Goal: Task Accomplishment & Management: Complete application form

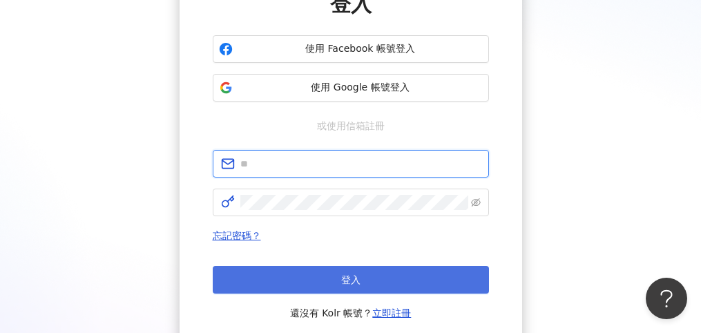
type input "**********"
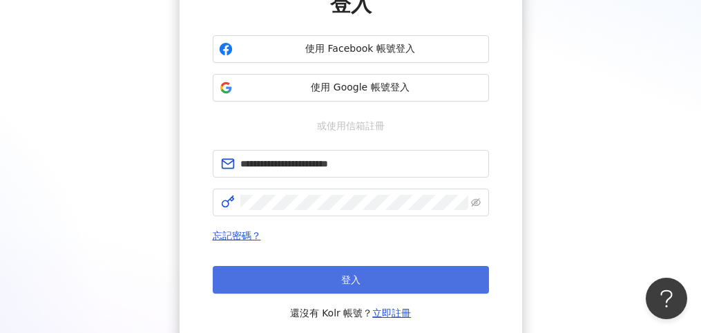
click at [362, 271] on button "登入" at bounding box center [351, 280] width 276 height 28
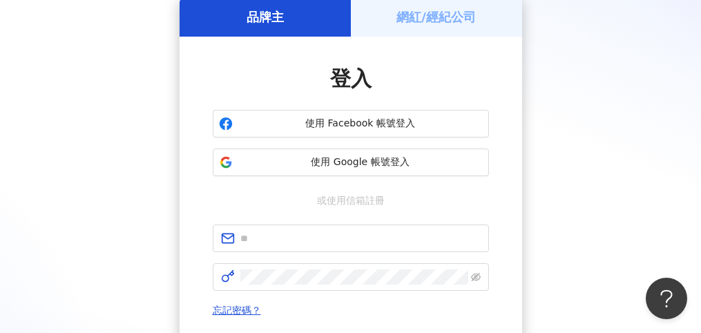
scroll to position [138, 0]
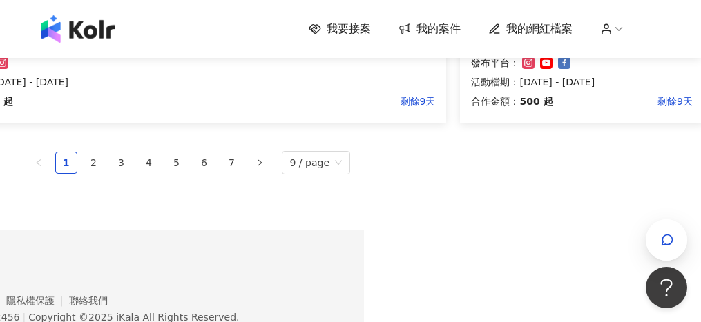
scroll to position [1135, 337]
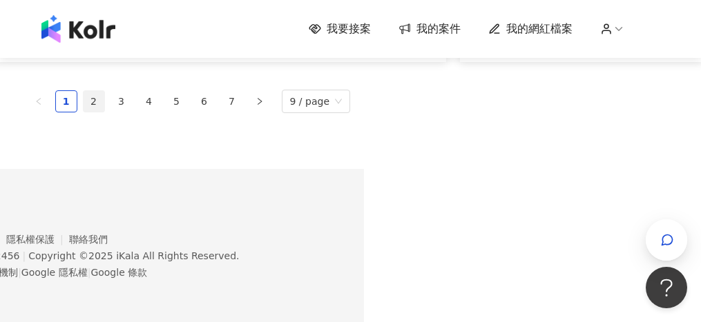
click at [104, 108] on link "2" at bounding box center [94, 101] width 21 height 21
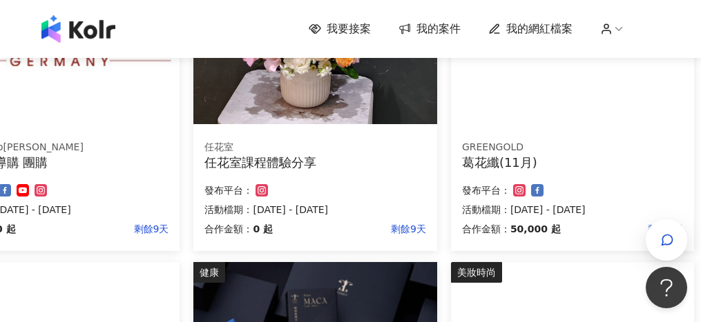
scroll to position [897, 77]
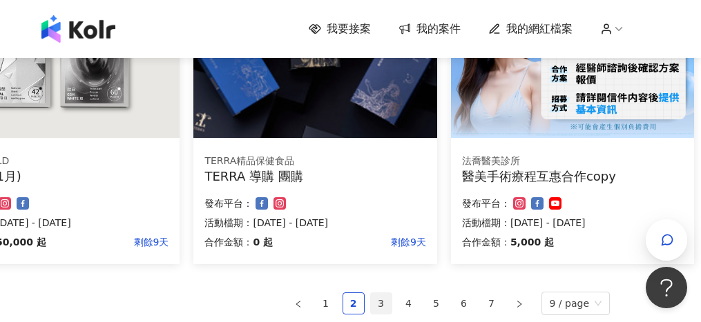
click at [385, 305] on link "3" at bounding box center [381, 303] width 21 height 21
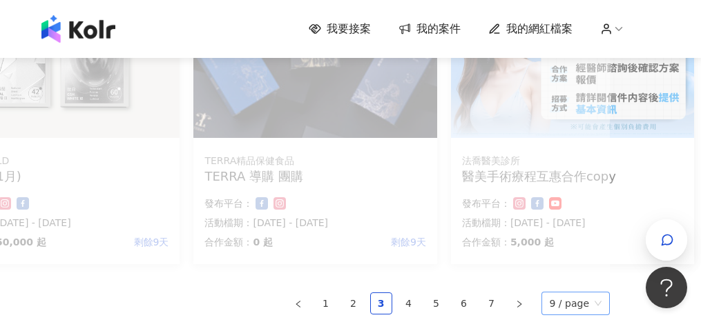
click at [570, 303] on span "9 / page" at bounding box center [575, 304] width 52 height 22
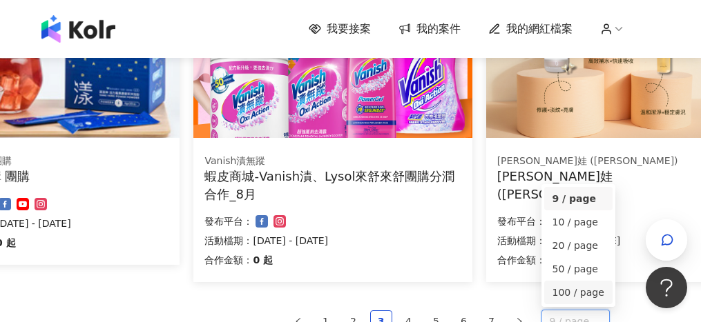
click at [576, 292] on div "100 / page" at bounding box center [578, 292] width 52 height 15
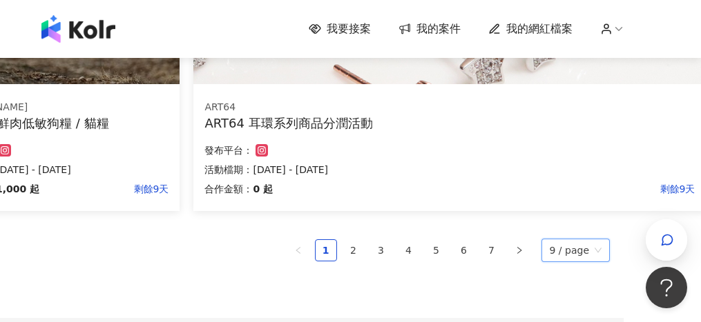
scroll to position [1070, 77]
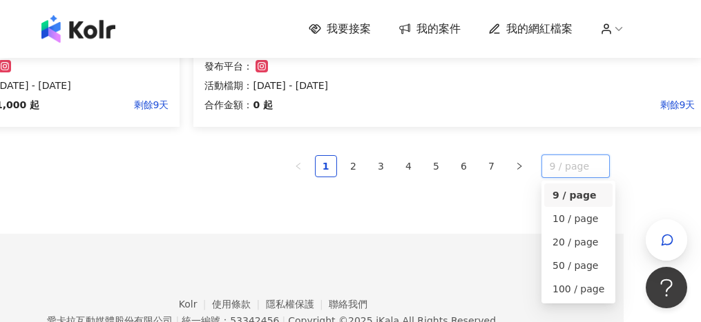
click at [579, 161] on span "9 / page" at bounding box center [575, 166] width 52 height 22
click at [585, 290] on div "100 / page" at bounding box center [578, 289] width 52 height 15
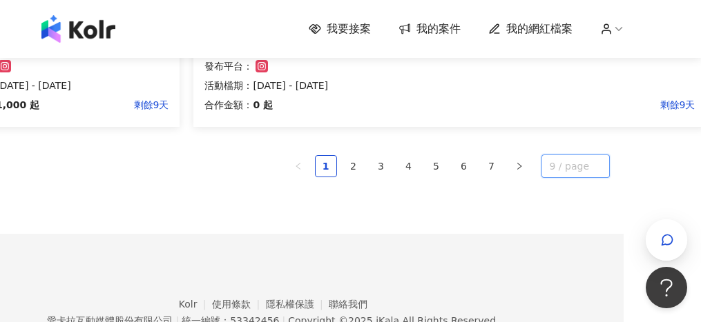
click at [581, 165] on span "9 / page" at bounding box center [575, 166] width 52 height 22
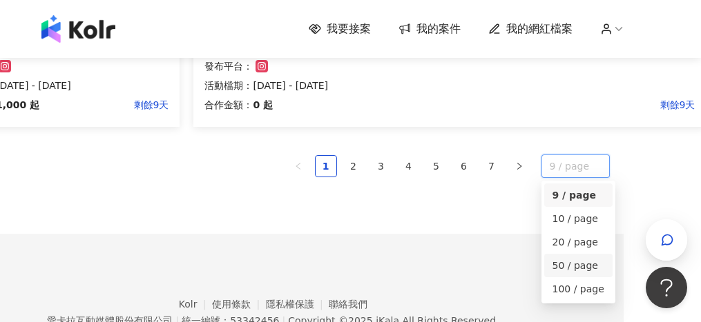
click at [583, 262] on div "50 / page" at bounding box center [578, 265] width 52 height 15
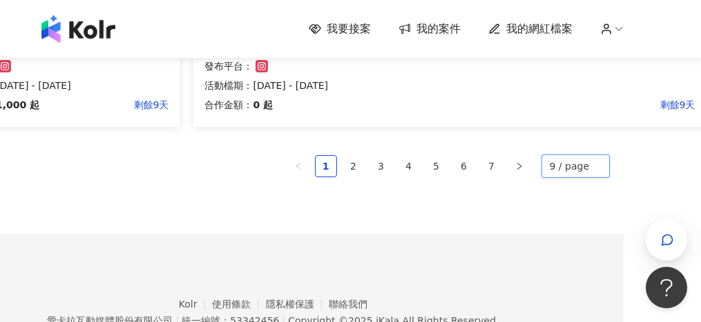
click at [585, 173] on span "9 / page" at bounding box center [575, 166] width 52 height 22
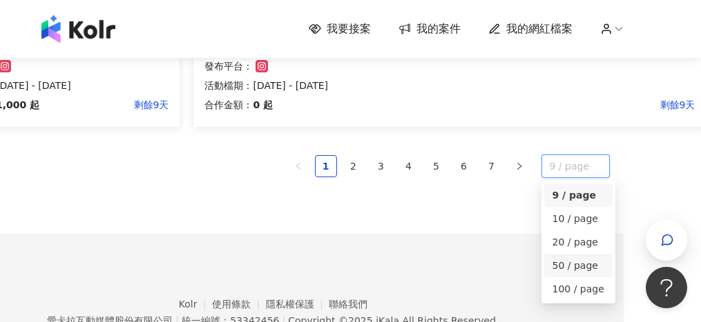
click at [585, 262] on div "50 / page" at bounding box center [578, 265] width 52 height 15
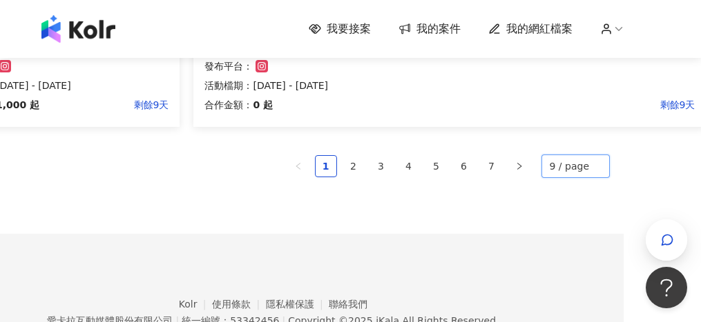
click at [581, 171] on span "9 / page" at bounding box center [575, 166] width 52 height 22
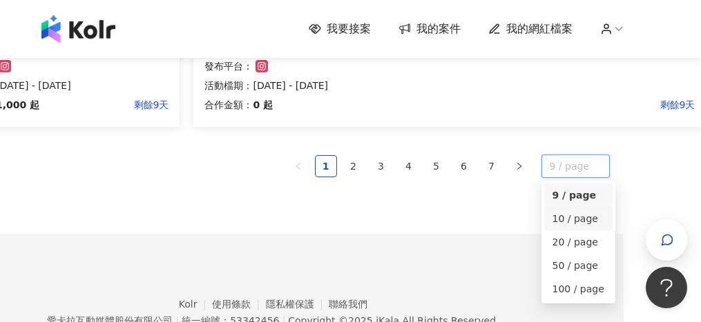
click at [595, 222] on div "10 / page" at bounding box center [578, 218] width 52 height 15
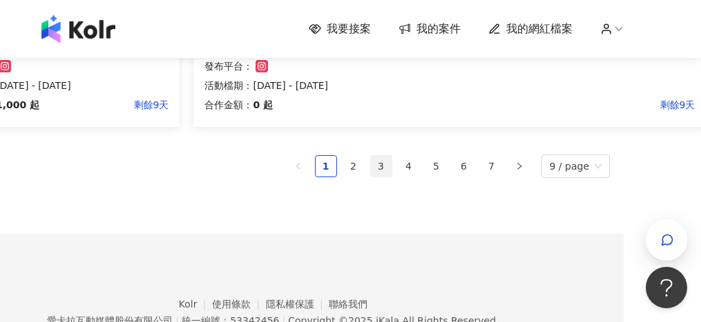
click at [386, 168] on link "3" at bounding box center [381, 166] width 21 height 21
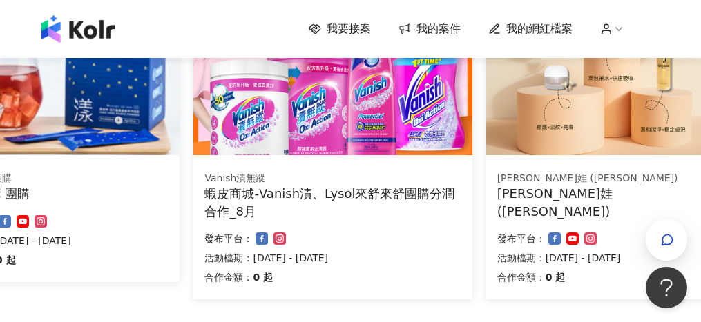
scroll to position [1135, 77]
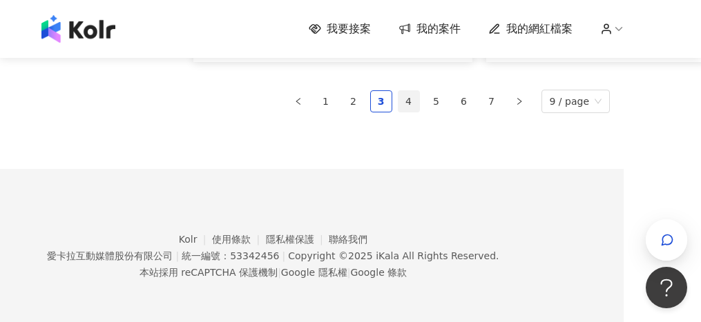
click at [414, 106] on link "4" at bounding box center [408, 101] width 21 height 21
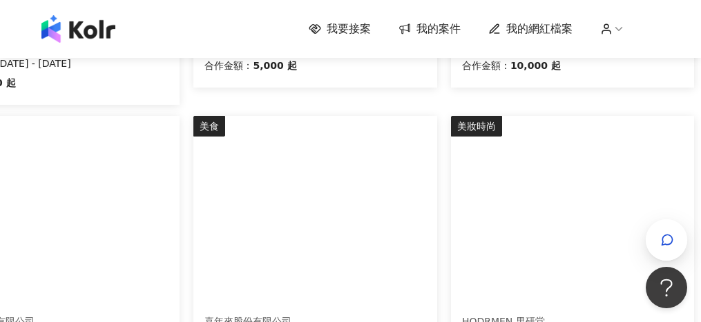
scroll to position [531, 77]
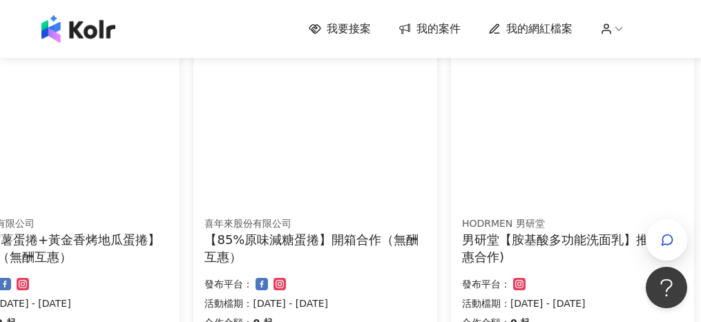
click at [511, 237] on div "男研堂【胺基酸多功能洗面乳】推廣(互惠合作)" at bounding box center [572, 248] width 221 height 35
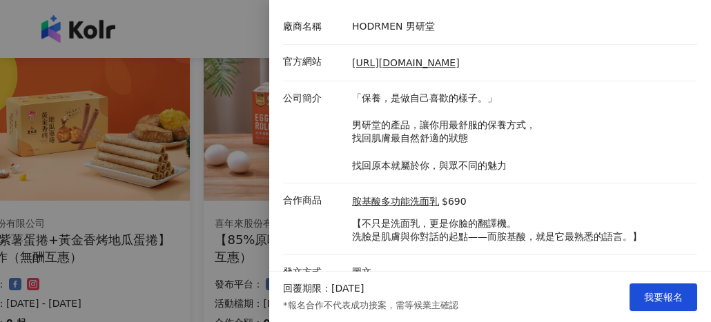
scroll to position [205, 0]
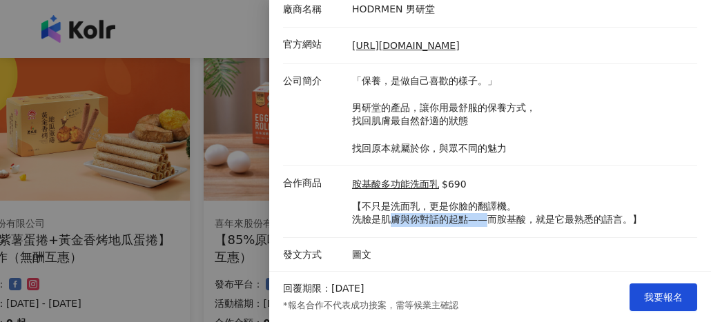
drag, startPoint x: 390, startPoint y: 214, endPoint x: 495, endPoint y: 222, distance: 105.2
click at [492, 222] on p "【不只是洗面乳，更是你臉的翻譯機。 洗臉是肌膚與你對話的起點——而胺基酸，就是它最熟悉的語言。】" at bounding box center [497, 213] width 290 height 27
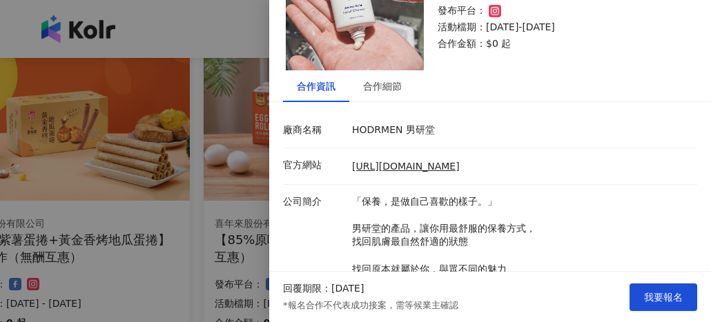
scroll to position [67, 0]
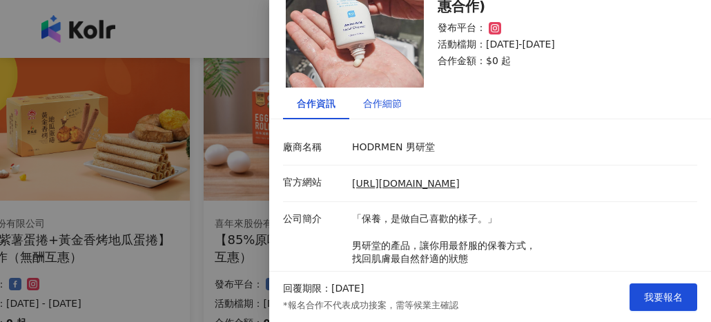
click at [387, 108] on div "合作細節" at bounding box center [382, 103] width 39 height 15
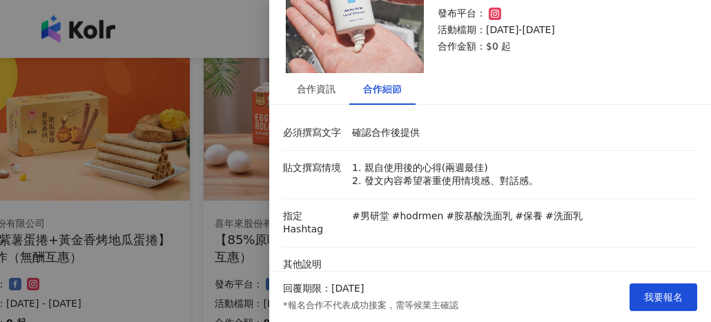
scroll to position [88, 0]
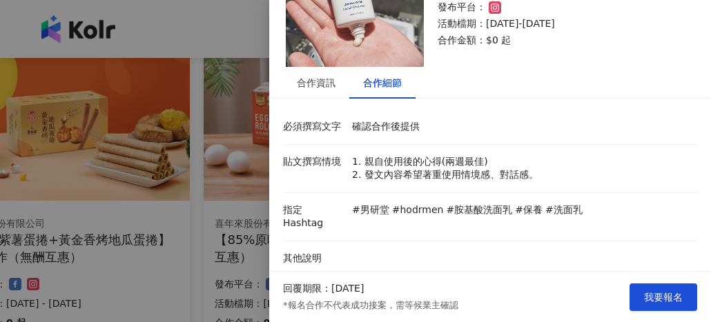
click at [221, 198] on div at bounding box center [355, 161] width 711 height 322
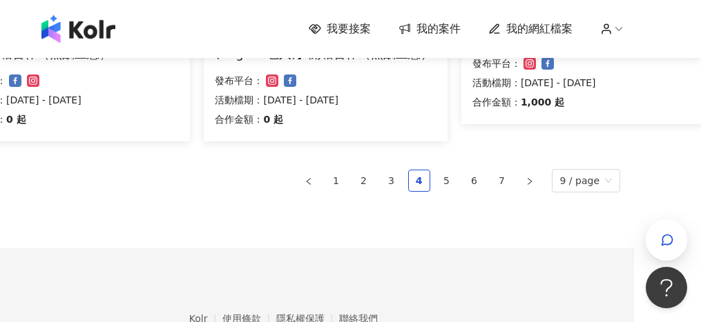
scroll to position [1152, 67]
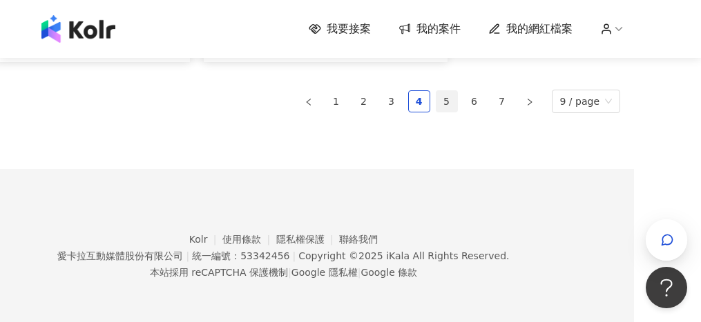
click at [456, 105] on link "5" at bounding box center [446, 101] width 21 height 21
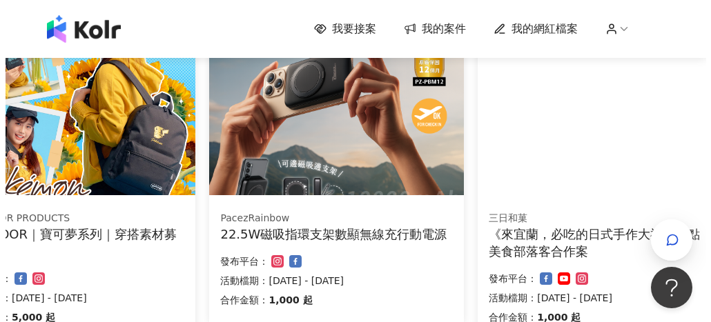
scroll to position [876, 67]
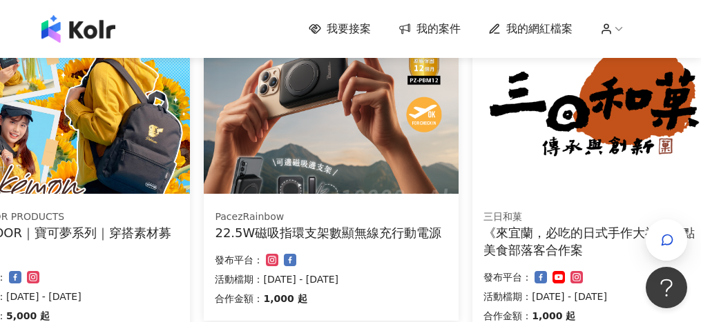
click at [117, 239] on div "OUTDOOR｜寶可夢系列｜穿搭素材募集" at bounding box center [68, 241] width 221 height 35
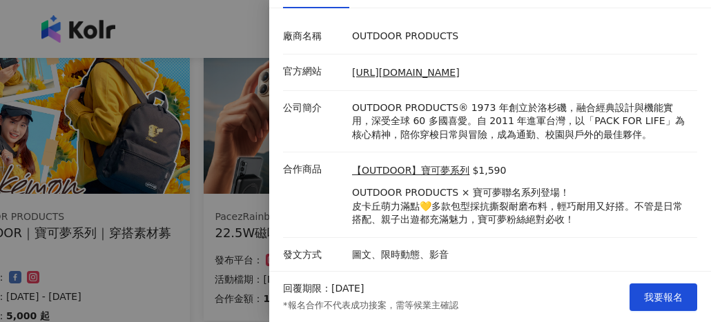
scroll to position [109, 0]
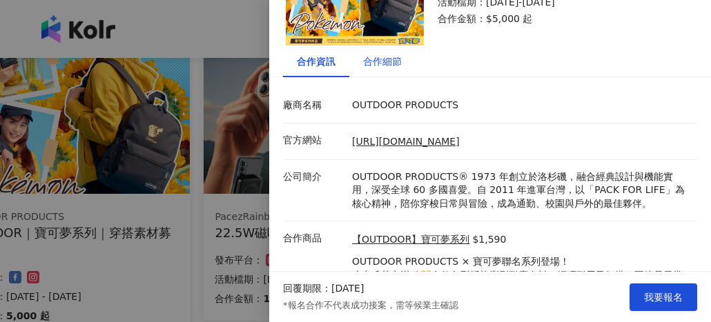
click at [380, 64] on div "合作細節" at bounding box center [382, 61] width 39 height 15
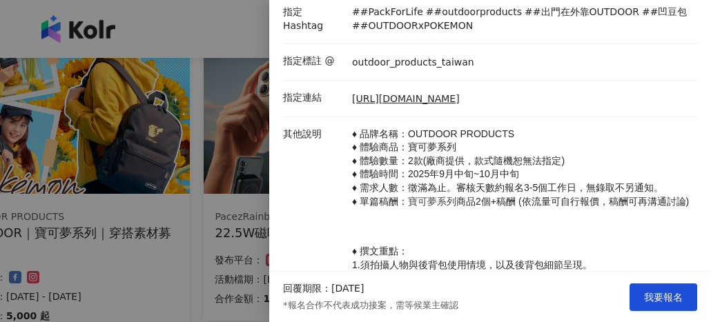
scroll to position [316, 0]
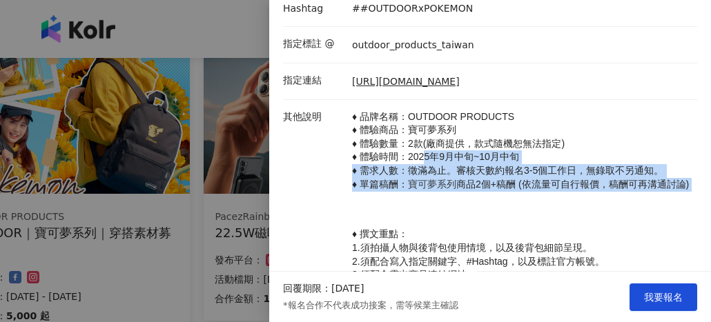
drag, startPoint x: 422, startPoint y: 160, endPoint x: 645, endPoint y: 231, distance: 233.2
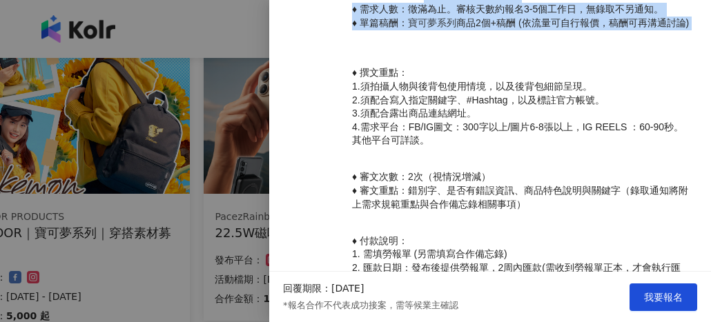
scroll to position [523, 0]
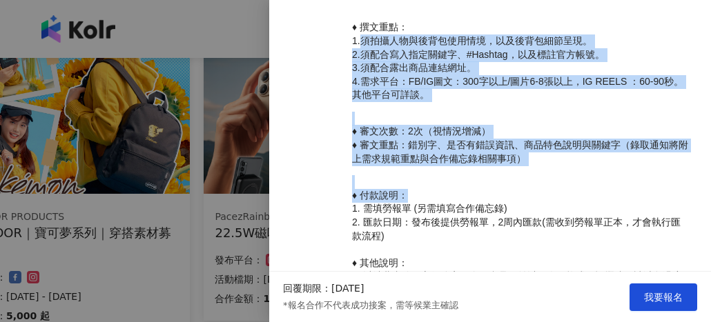
drag, startPoint x: 358, startPoint y: 60, endPoint x: 534, endPoint y: 228, distance: 243.1
click at [534, 228] on p "♦ 品牌名稱：OUTDOOR PRODUCTS ♦ 體驗商品：寶可夢系列 ♦ 體驗數量：2款(廠商提供，款式隨機恕無法指定) ♦ 體驗時間：[DATE]中旬~…" at bounding box center [521, 152] width 338 height 498
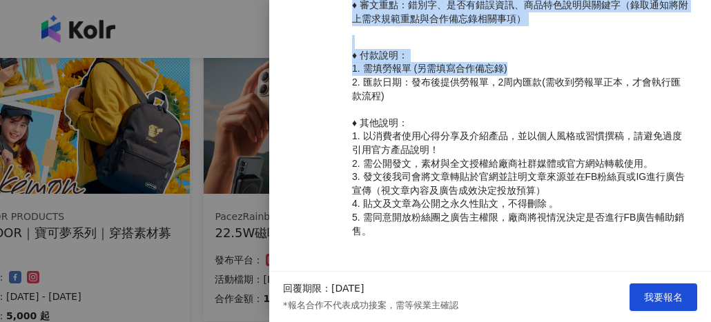
scroll to position [696, 0]
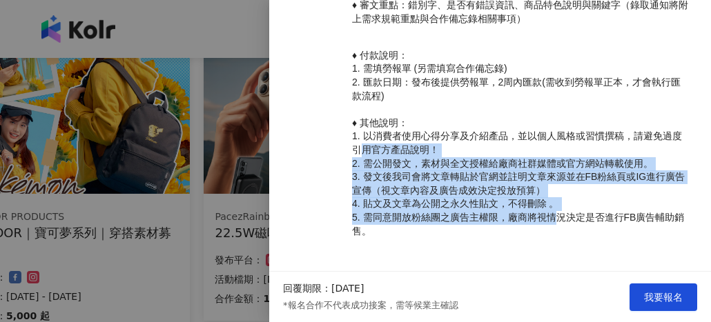
drag, startPoint x: 366, startPoint y: 146, endPoint x: 557, endPoint y: 222, distance: 205.7
click at [557, 222] on p "♦ 付款說明： 1. 需填勞報單 (另需填寫合作備忘錄) 2. 匯款日期：發布後提供勞報單，2周內匯款(需收到勞報單正本，才會執行匯款流程) ♦ 其他說明： …" at bounding box center [521, 143] width 338 height 189
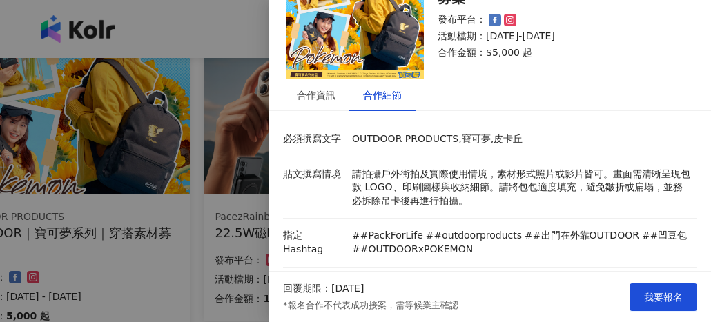
scroll to position [6, 0]
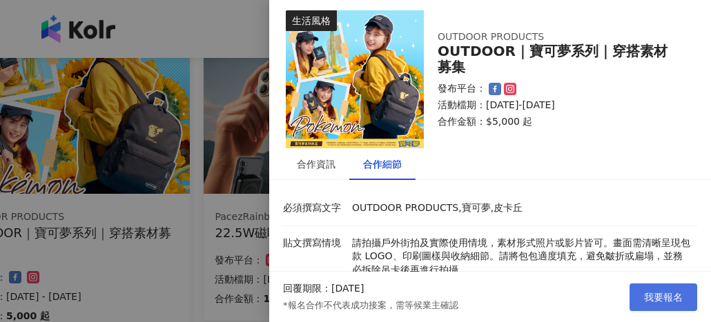
click at [659, 298] on span "我要報名" at bounding box center [663, 297] width 39 height 11
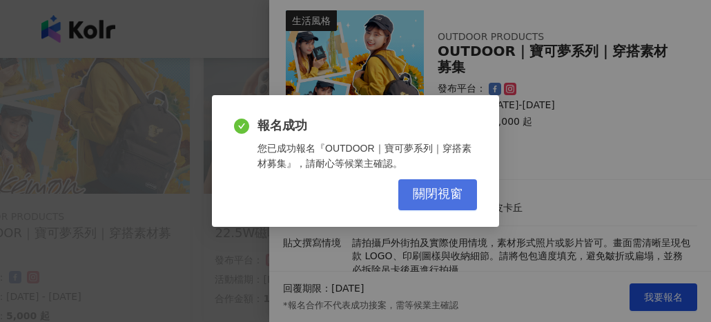
click at [441, 193] on span "關閉視窗" at bounding box center [438, 194] width 50 height 15
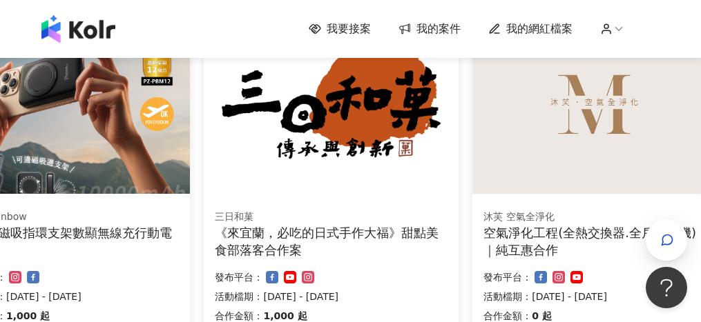
click at [108, 232] on div "22.5W磁吸指環支架數顯無線充行動電源" at bounding box center [68, 241] width 221 height 35
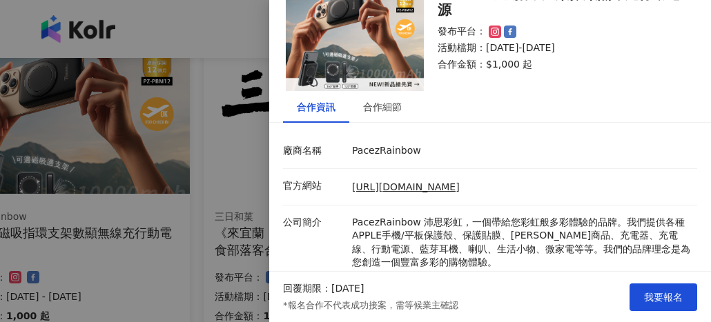
scroll to position [138, 0]
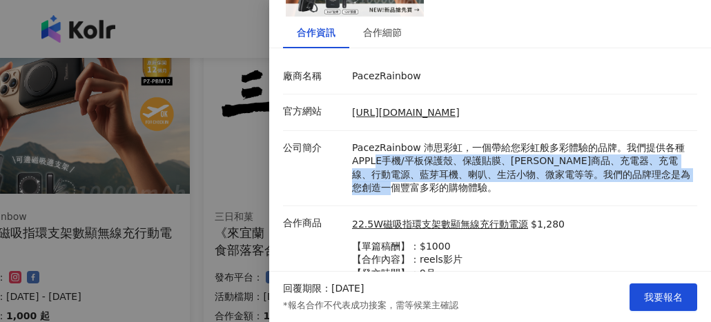
drag, startPoint x: 373, startPoint y: 159, endPoint x: 564, endPoint y: 182, distance: 191.8
click at [564, 182] on p "PacezRainbow 沛思彩虹，一個帶給您彩虹般多彩體驗的品牌。我們提供各種APPLE手機/平板保護殼、保護貼膜、[PERSON_NAME]商品、充電器、…" at bounding box center [521, 169] width 338 height 54
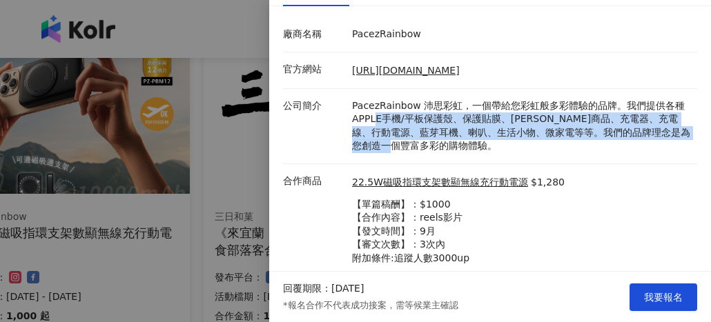
scroll to position [218, 0]
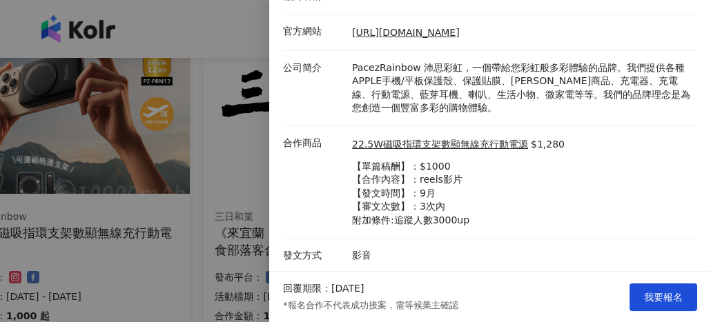
click at [229, 223] on div at bounding box center [355, 161] width 711 height 322
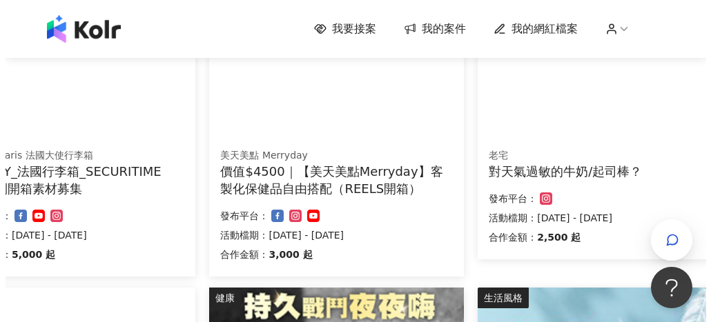
scroll to position [255, 67]
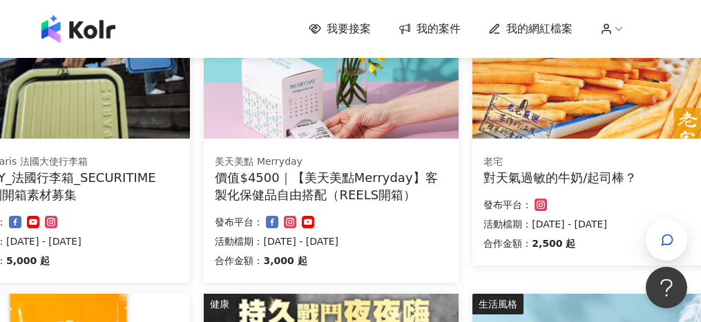
click at [22, 188] on div "DELSEY_法國行李箱_SECURITIME ZIP系列開箱素材募集" at bounding box center [68, 186] width 221 height 35
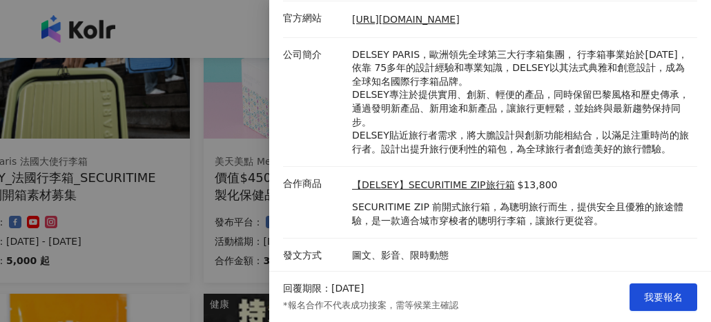
scroll to position [232, 0]
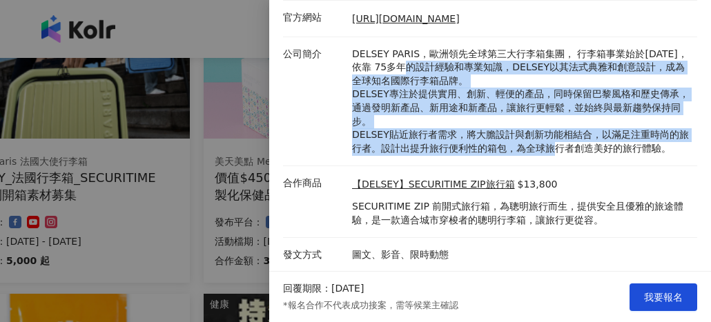
drag, startPoint x: 411, startPoint y: 61, endPoint x: 549, endPoint y: 177, distance: 180.3
click at [572, 155] on p "DELSEY PARIS，歐洲領先全球第三大行李箱集團， 行李箱事業始於[DATE]，依靠 75多年的設計經驗和專業知識，DELSEY以其法式典雅和創意設計，…" at bounding box center [521, 102] width 338 height 108
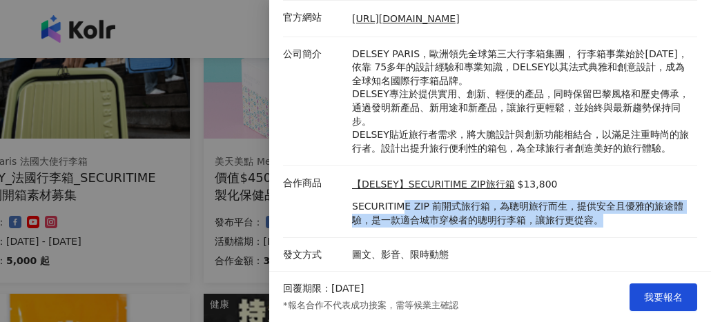
drag, startPoint x: 398, startPoint y: 212, endPoint x: 578, endPoint y: 232, distance: 181.3
click at [578, 232] on li "合作商品 【DELSEY】SECURITIME ZIP旅行箱 $13,800 SECURITIME ZIP 前開式旅行箱，為聰明旅行而生，提供安全且優雅的旅途…" at bounding box center [490, 202] width 414 height 72
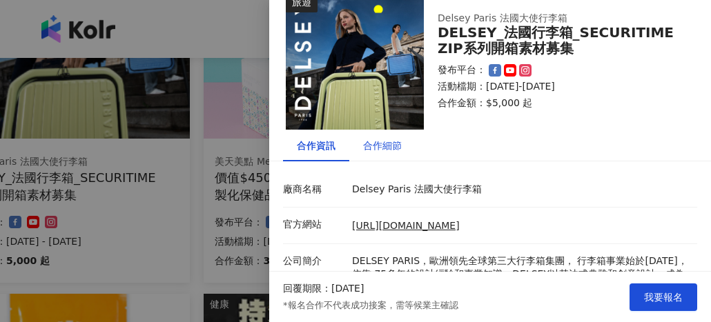
click at [393, 147] on div "合作細節" at bounding box center [382, 145] width 39 height 15
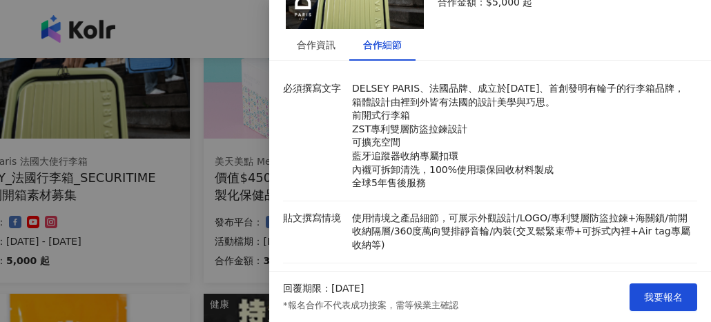
scroll to position [163, 0]
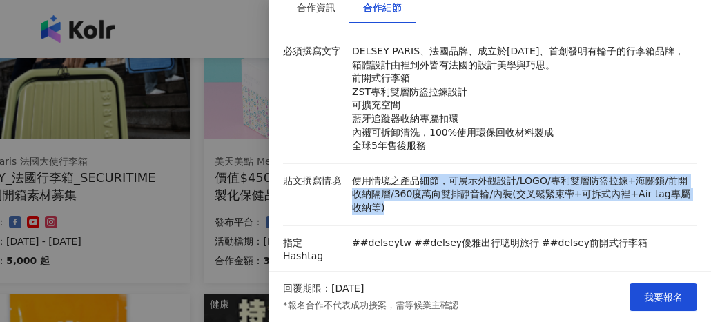
drag, startPoint x: 418, startPoint y: 184, endPoint x: 652, endPoint y: 217, distance: 236.3
click at [661, 212] on p "使用情境之產品細節，可展示外觀設計/LOGO/專利雙層防盜拉鍊+海關鎖/前開收納隔層/360度萬向雙排靜音輪/內裝(交叉鬆緊束帶+可拆式內裡+Air tag專…" at bounding box center [521, 195] width 338 height 41
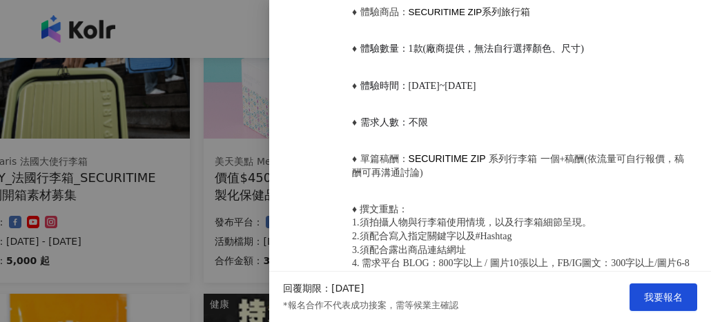
scroll to position [784, 0]
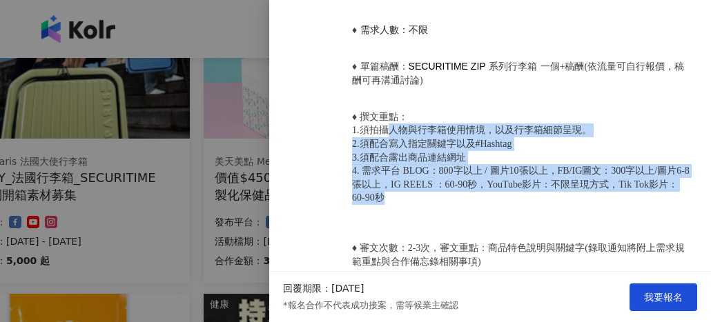
drag, startPoint x: 385, startPoint y: 121, endPoint x: 538, endPoint y: 184, distance: 164.7
click at [538, 184] on p "♦ 撰文重點： 1.須拍攝人物與行李箱使用情境，以及行李箱細節呈現。 2.須配合寫入指定關鍵字以及#Hashtag 3.須配合露出商品連結網址 4. 需求平台…" at bounding box center [521, 157] width 338 height 95
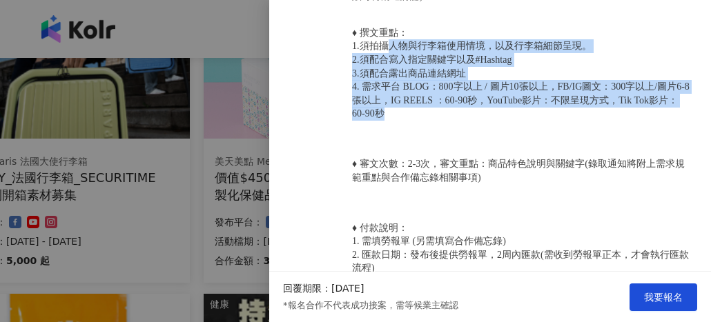
scroll to position [768, 0]
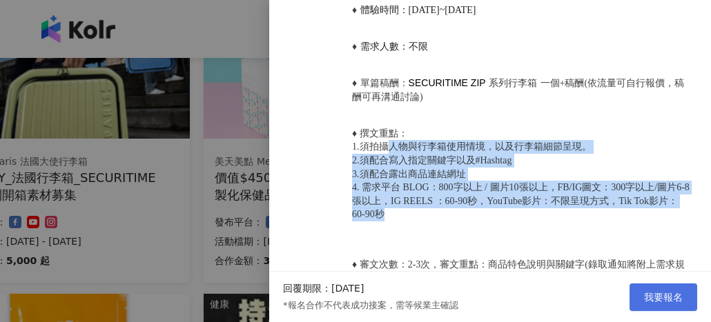
click at [654, 295] on span "我要報名" at bounding box center [663, 297] width 39 height 11
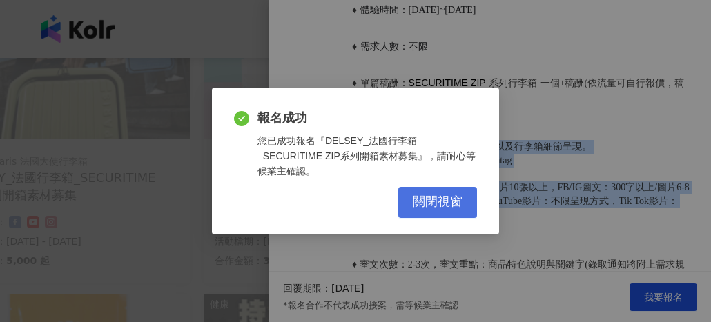
click at [451, 201] on span "關閉視窗" at bounding box center [438, 202] width 50 height 15
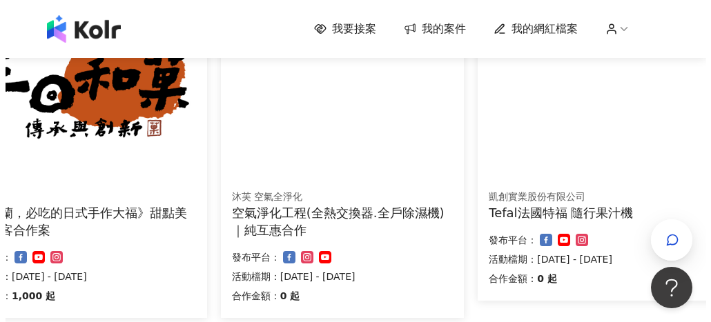
scroll to position [690, 67]
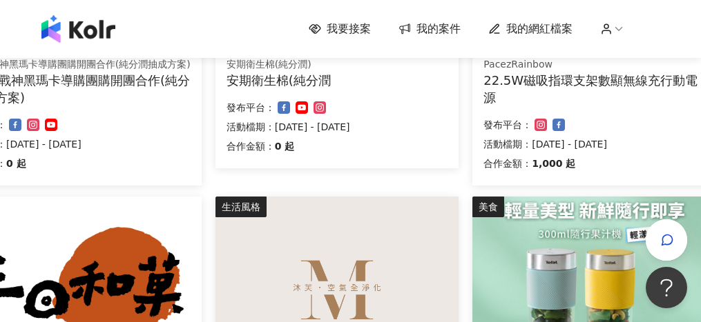
click at [547, 156] on p "1,000 起" at bounding box center [553, 163] width 43 height 17
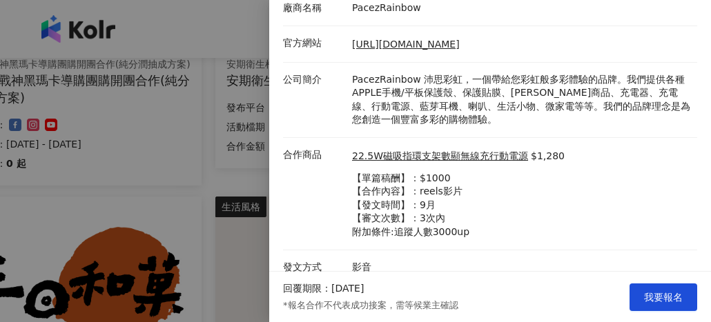
scroll to position [218, 0]
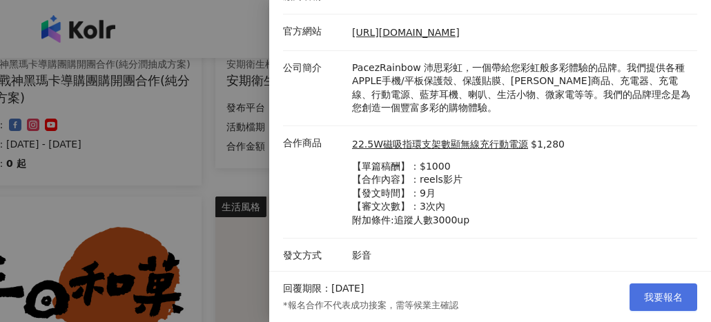
click at [653, 296] on span "我要報名" at bounding box center [663, 297] width 39 height 11
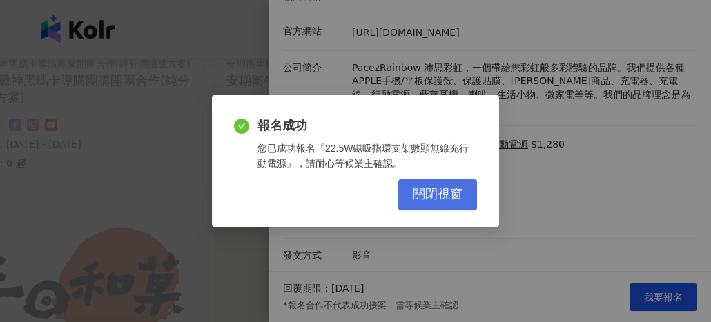
click at [451, 195] on span "關閉視窗" at bounding box center [438, 194] width 50 height 15
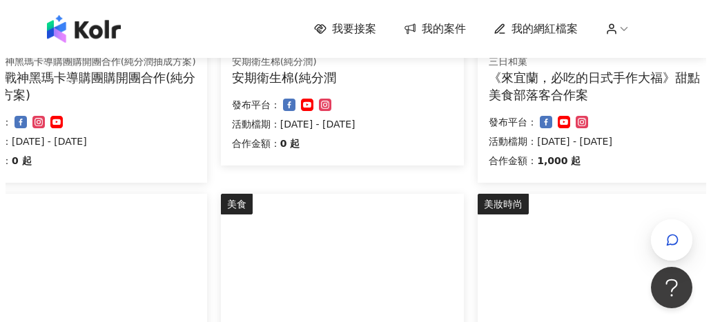
scroll to position [897, 67]
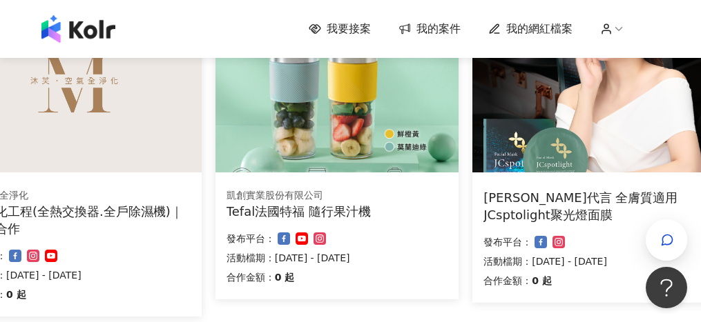
click at [166, 222] on div "空氣淨化工程(全熱交換器.全戶除濕機)｜純互惠合作" at bounding box center [74, 220] width 233 height 35
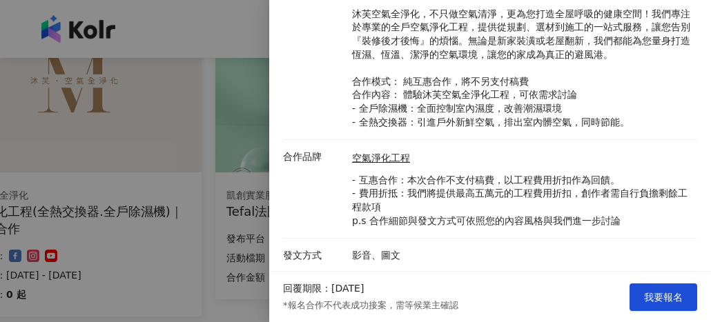
scroll to position [300, 0]
click at [211, 199] on div at bounding box center [355, 161] width 711 height 322
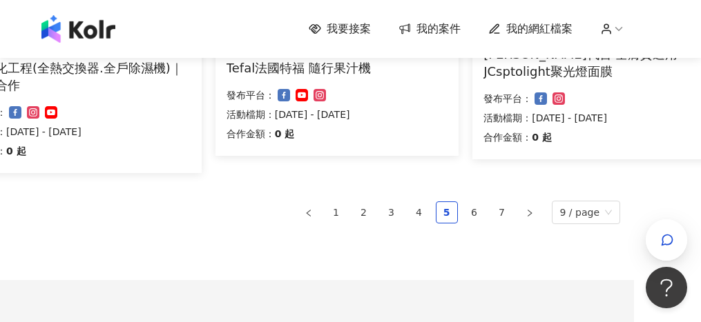
scroll to position [1152, 67]
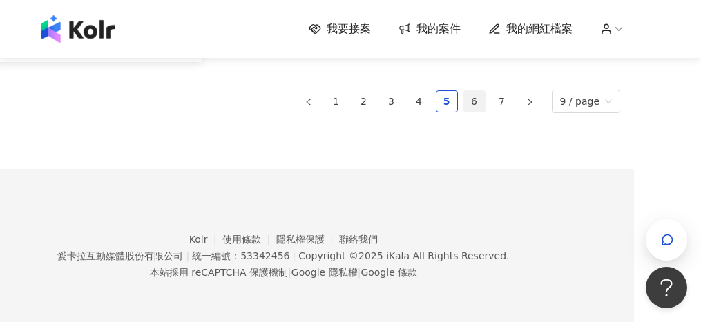
click at [471, 101] on link "6" at bounding box center [474, 101] width 21 height 21
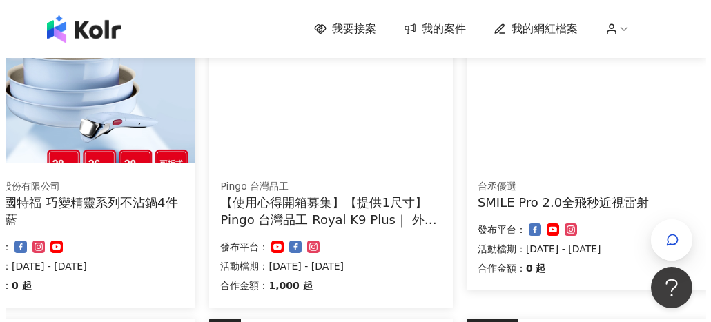
scroll to position [207, 67]
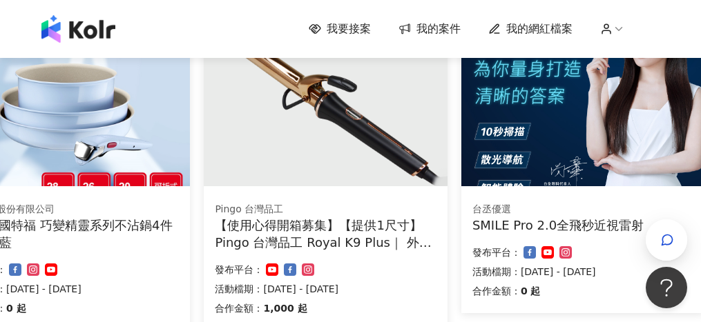
drag, startPoint x: 346, startPoint y: 244, endPoint x: 319, endPoint y: 237, distance: 27.8
click at [319, 237] on div "【使用心得開箱募集】【提供1尺寸】 Pingo 台灣品工 Royal K9 Plus｜ 外噴式負離子加長電棒-革命進化款" at bounding box center [325, 234] width 221 height 35
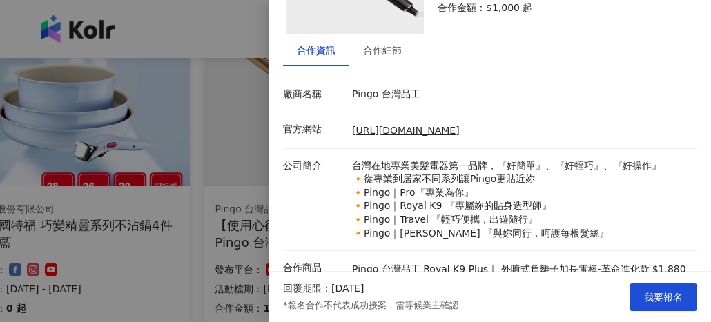
scroll to position [138, 0]
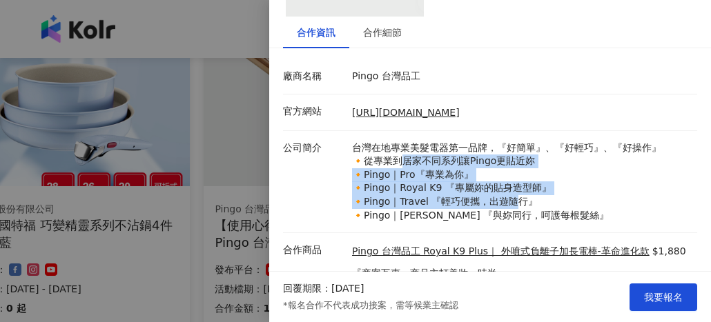
drag, startPoint x: 403, startPoint y: 159, endPoint x: 511, endPoint y: 206, distance: 117.7
click at [511, 206] on p "台灣在地專業美髮電器第一品牌，『好簡單』、『好輕巧』、『好操作』 🔸從專業到居家不同系列讓Pingo更貼近妳 🔸Pingo｜Pro『專業為你』 🔸Pingo｜…" at bounding box center [521, 182] width 338 height 81
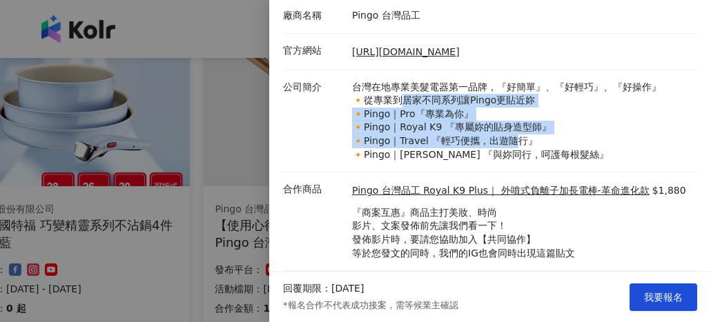
scroll to position [232, 0]
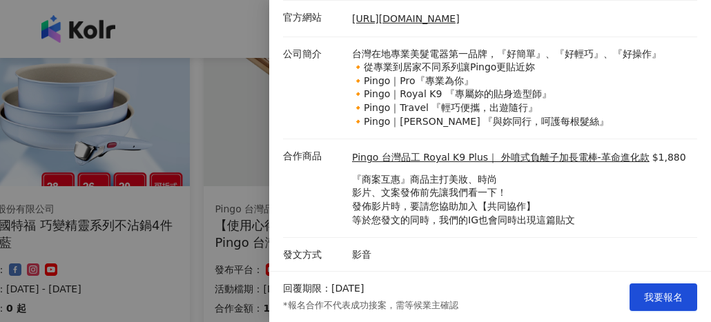
click at [234, 193] on div at bounding box center [355, 161] width 711 height 322
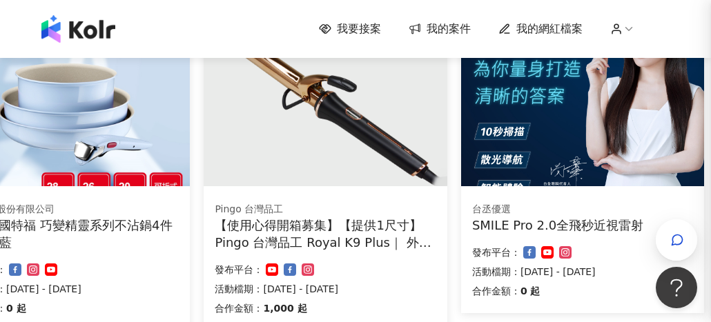
scroll to position [0, 0]
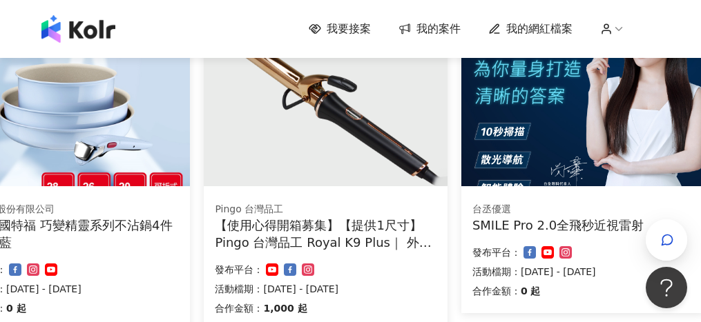
click at [565, 233] on div "SMILE Pro 2.0全飛秒近視雷射" at bounding box center [582, 225] width 221 height 17
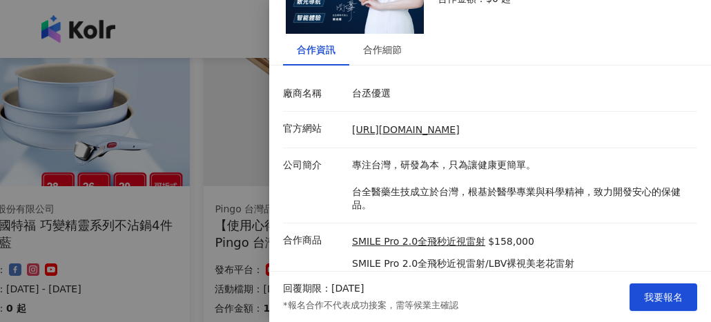
scroll to position [95, 0]
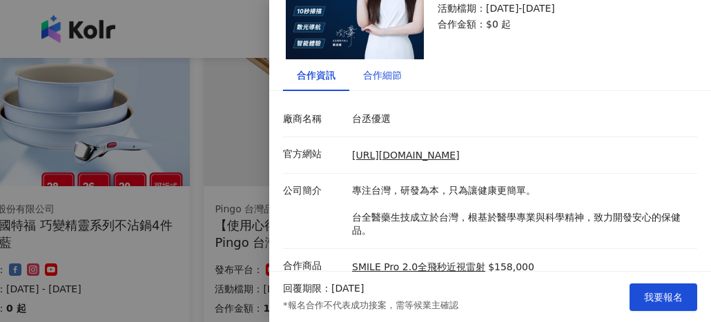
click at [387, 75] on div "合作細節" at bounding box center [382, 75] width 39 height 15
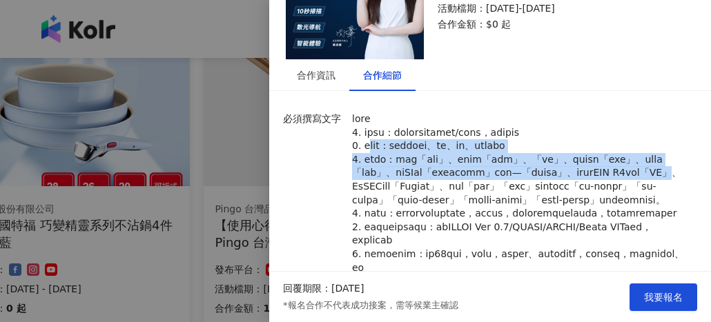
drag, startPoint x: 371, startPoint y: 144, endPoint x: 558, endPoint y: 186, distance: 191.7
click at [558, 186] on p at bounding box center [521, 194] width 338 height 162
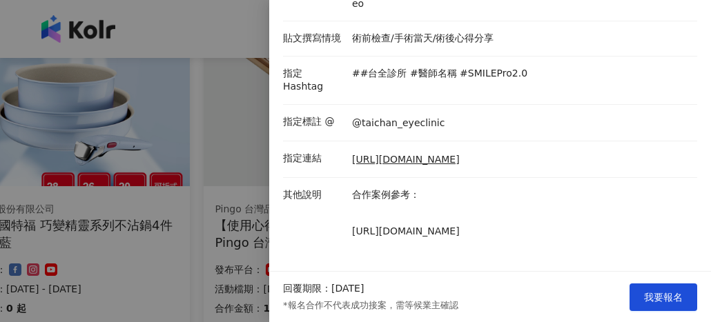
scroll to position [400, 0]
drag, startPoint x: 473, startPoint y: 230, endPoint x: 370, endPoint y: 220, distance: 103.3
click at [370, 225] on p "[URL][DOMAIN_NAME]" at bounding box center [521, 232] width 338 height 14
click at [650, 287] on button "我要報名" at bounding box center [664, 298] width 68 height 28
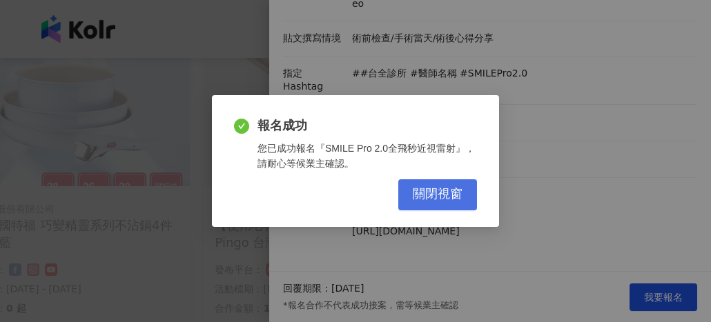
click at [442, 193] on span "關閉視窗" at bounding box center [438, 194] width 50 height 15
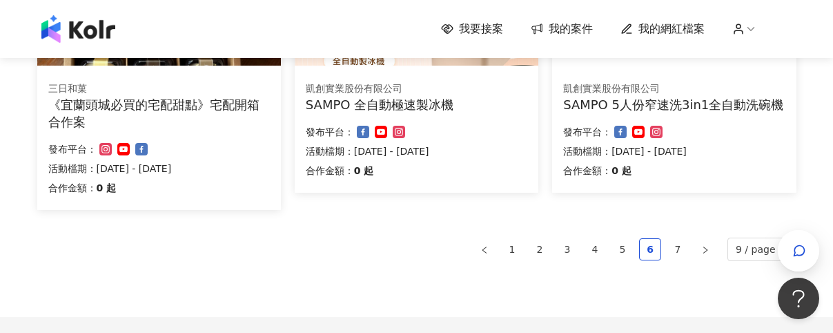
scroll to position [1142, 0]
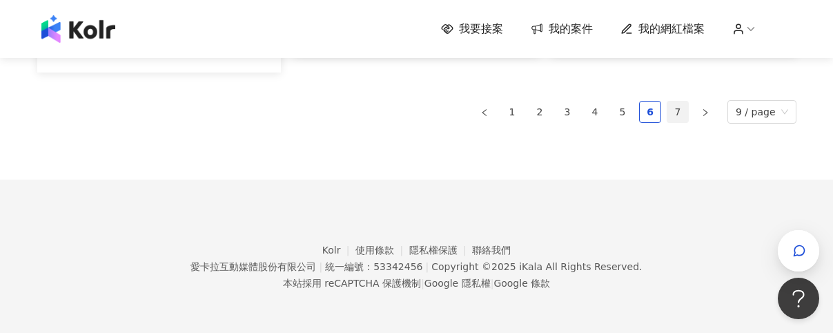
click at [679, 114] on link "7" at bounding box center [678, 111] width 21 height 21
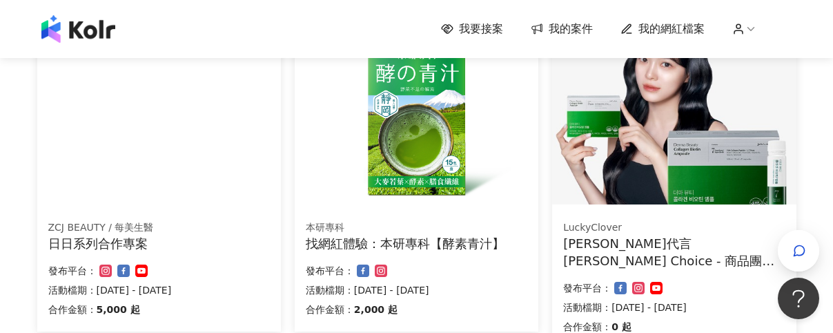
scroll to position [0, 0]
